Goal: Task Accomplishment & Management: Use online tool/utility

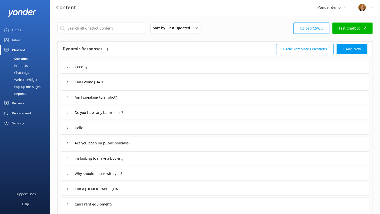
click at [23, 65] on div "Products" at bounding box center [15, 65] width 25 height 7
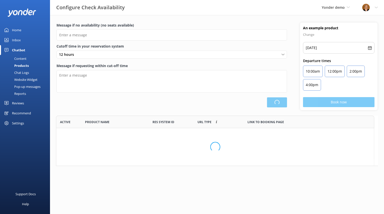
scroll to position [36, 318]
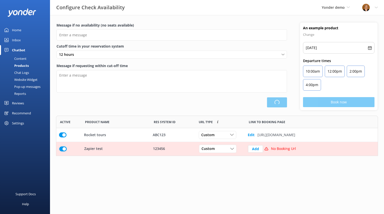
type input "There are no seats available, please check an alternative day"
type textarea "Our online booking system closes {hours} prior to departure. Please contact us …"
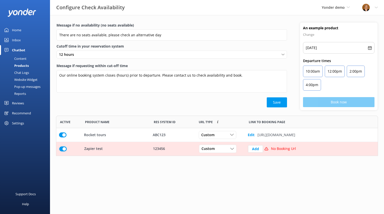
click at [21, 38] on link "Inbox" at bounding box center [25, 40] width 50 height 10
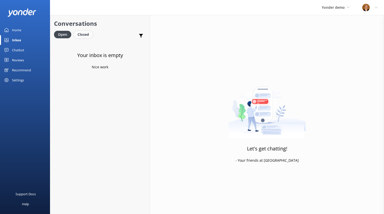
click at [86, 35] on div "Closed" at bounding box center [83, 35] width 19 height 8
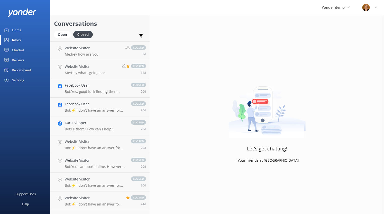
click at [23, 49] on div "Chatbot" at bounding box center [18, 50] width 12 height 10
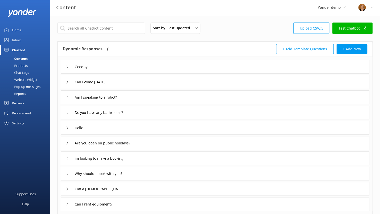
click at [24, 72] on div "Chat Logs" at bounding box center [16, 72] width 26 height 7
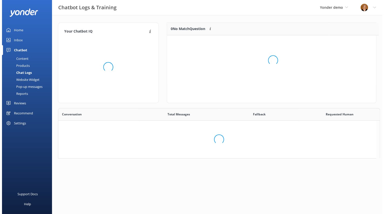
scroll to position [4, 4]
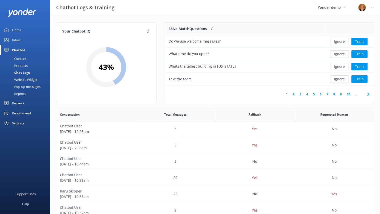
click at [21, 38] on link "Inbox" at bounding box center [25, 40] width 50 height 10
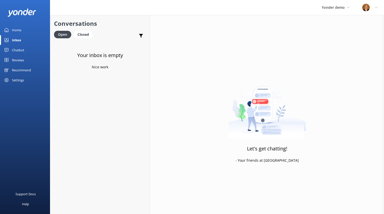
click at [22, 50] on div "Chatbot" at bounding box center [18, 50] width 12 height 10
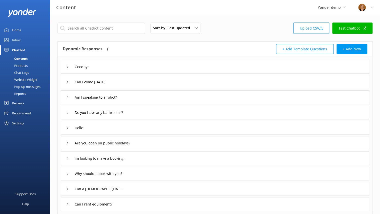
click at [33, 88] on div "Pop-up messages" at bounding box center [22, 86] width 38 height 7
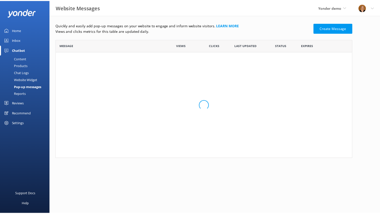
scroll to position [115, 296]
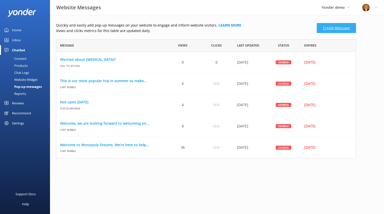
click at [336, 28] on link "Create Message" at bounding box center [336, 28] width 39 height 10
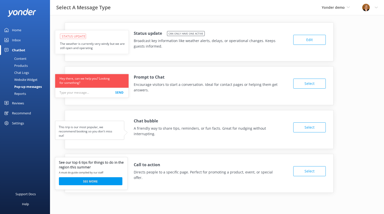
click at [25, 94] on div "Reports" at bounding box center [14, 93] width 23 height 7
